Goal: Task Accomplishment & Management: Manage account settings

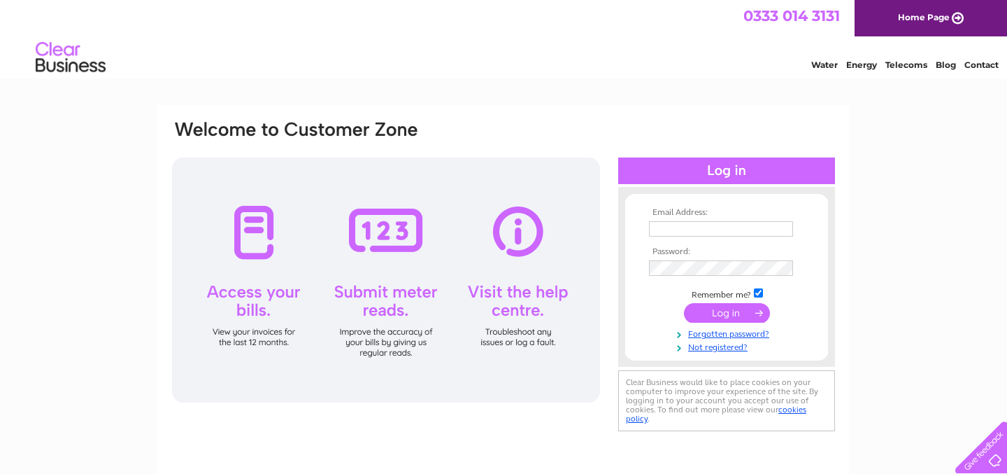
type input "oliver@craftmetropolis.co.uk"
click at [721, 313] on input "submit" at bounding box center [727, 313] width 86 height 20
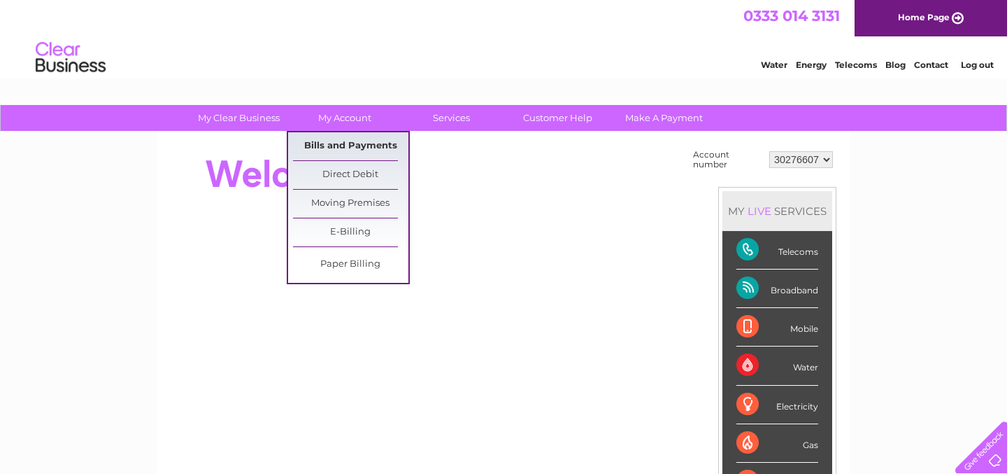
click at [353, 148] on link "Bills and Payments" at bounding box center [350, 146] width 115 height 28
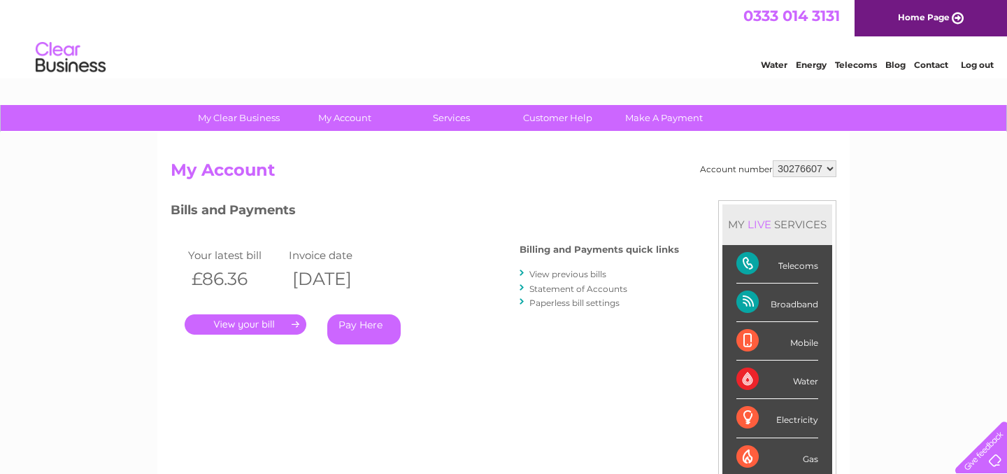
click at [258, 322] on link "." at bounding box center [246, 324] width 122 height 20
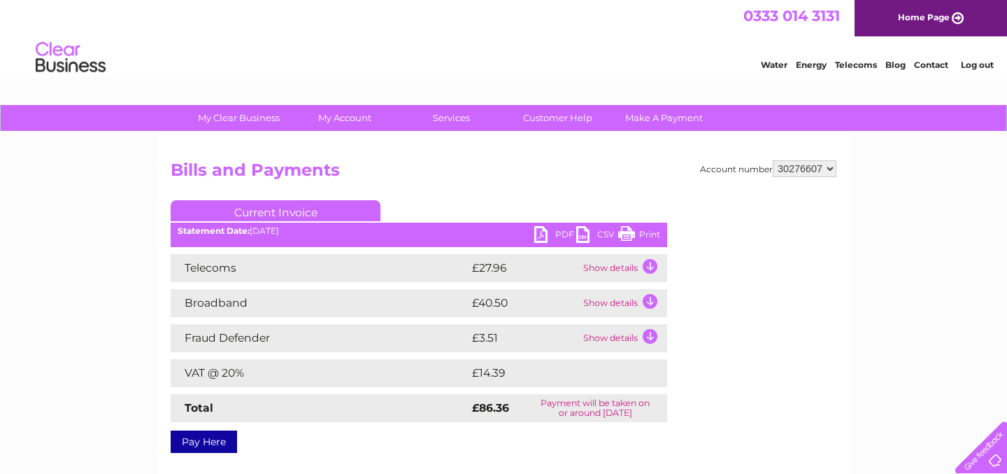
click at [561, 232] on link "PDF" at bounding box center [555, 236] width 42 height 20
